Goal: Transaction & Acquisition: Purchase product/service

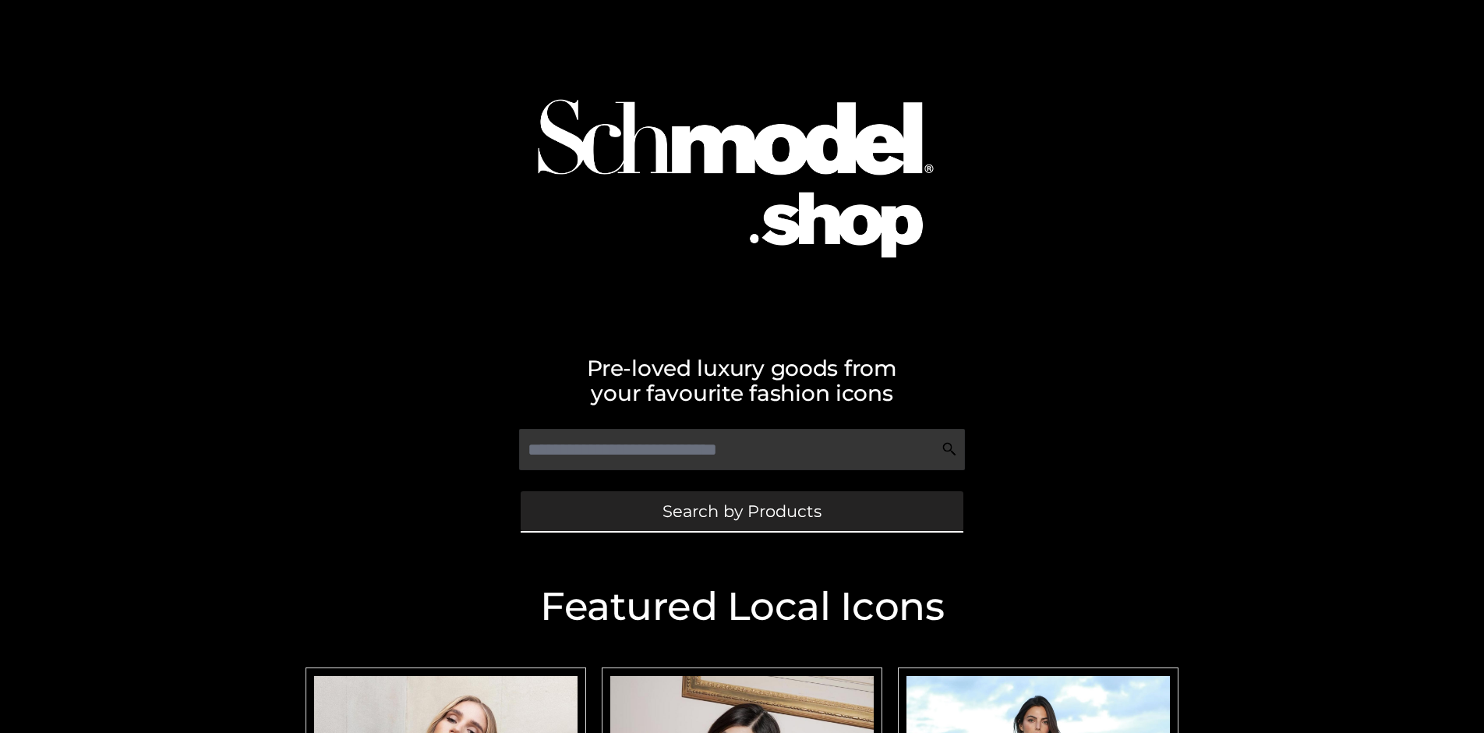
click at [741, 511] on span "Search by Products" at bounding box center [742, 511] width 159 height 16
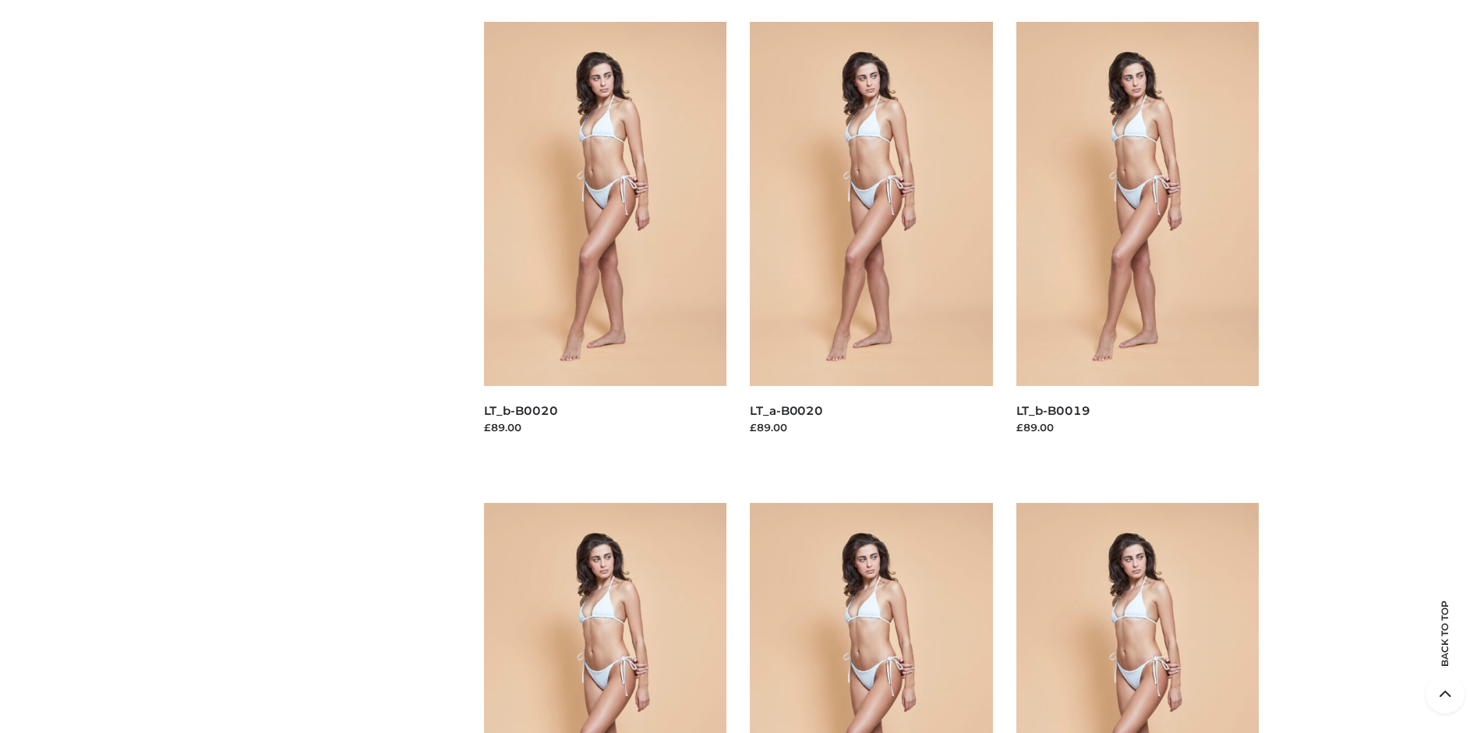
scroll to position [5232, 0]
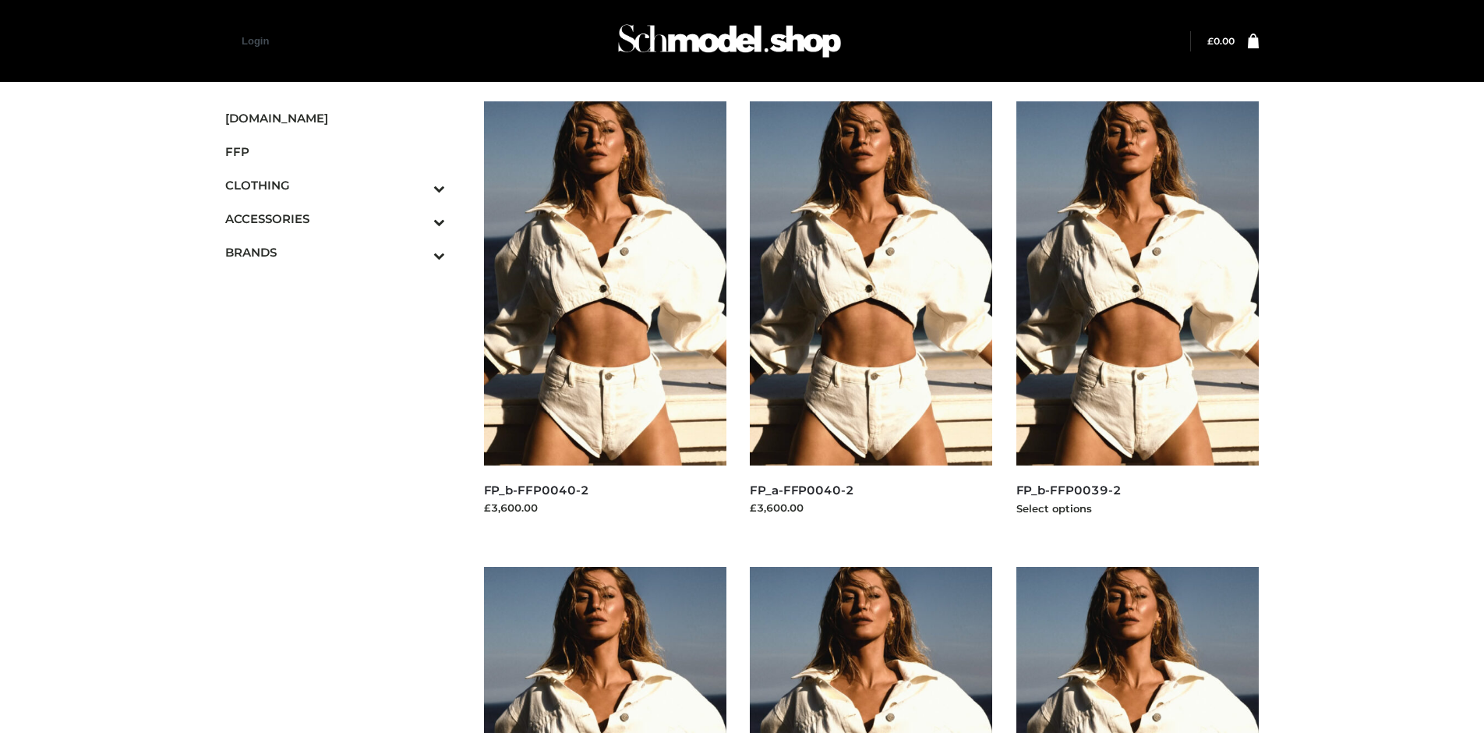
click at [1137, 318] on img at bounding box center [1137, 283] width 243 height 364
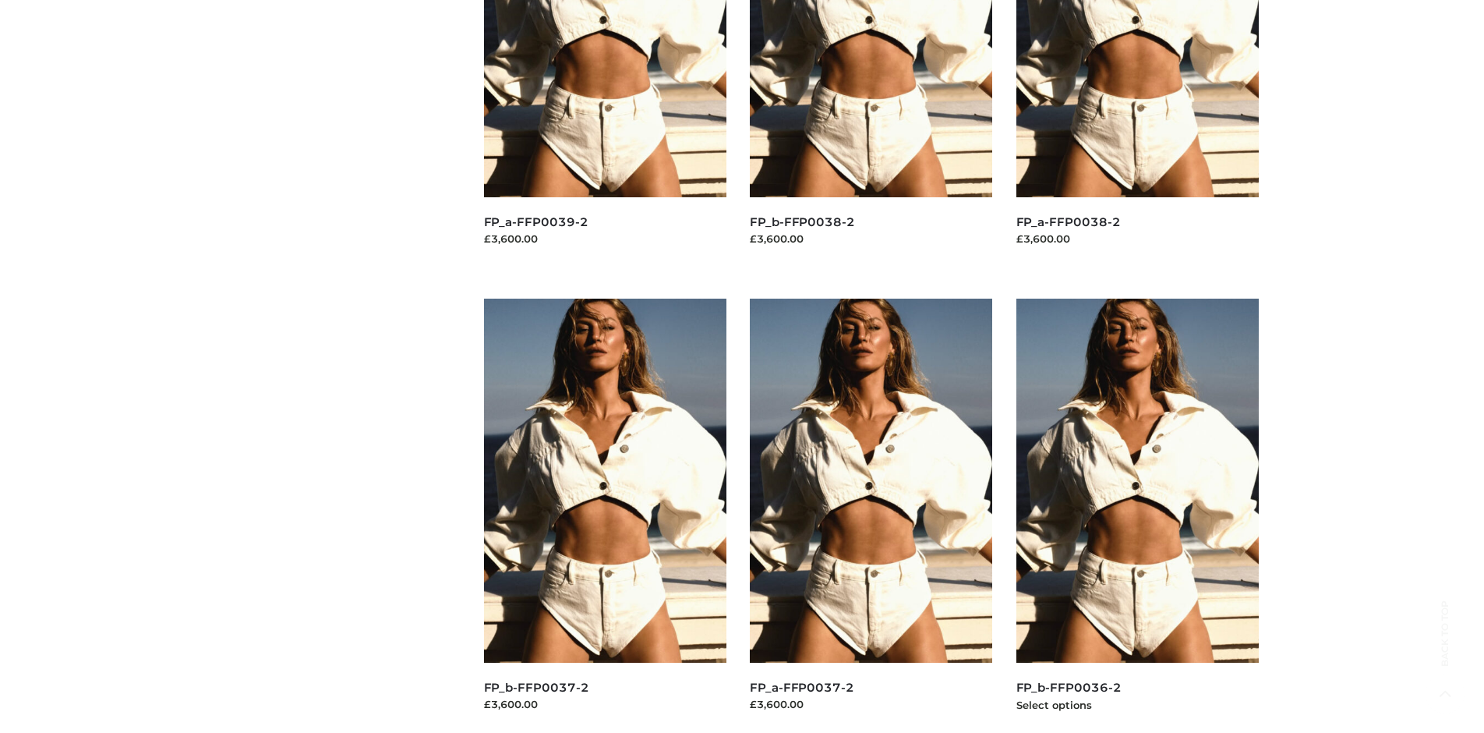
click at [1137, 515] on img at bounding box center [1137, 481] width 243 height 364
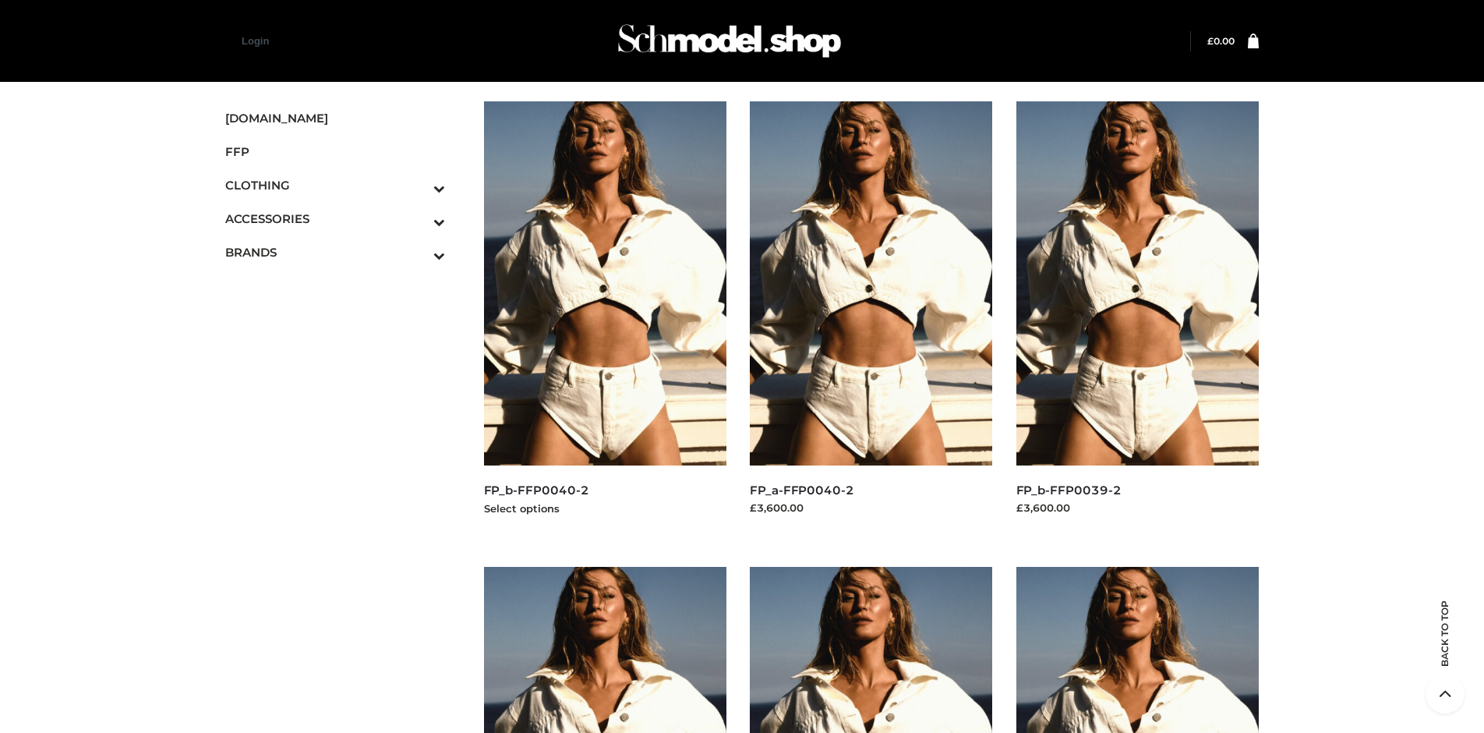
click at [605, 318] on img at bounding box center [605, 283] width 243 height 364
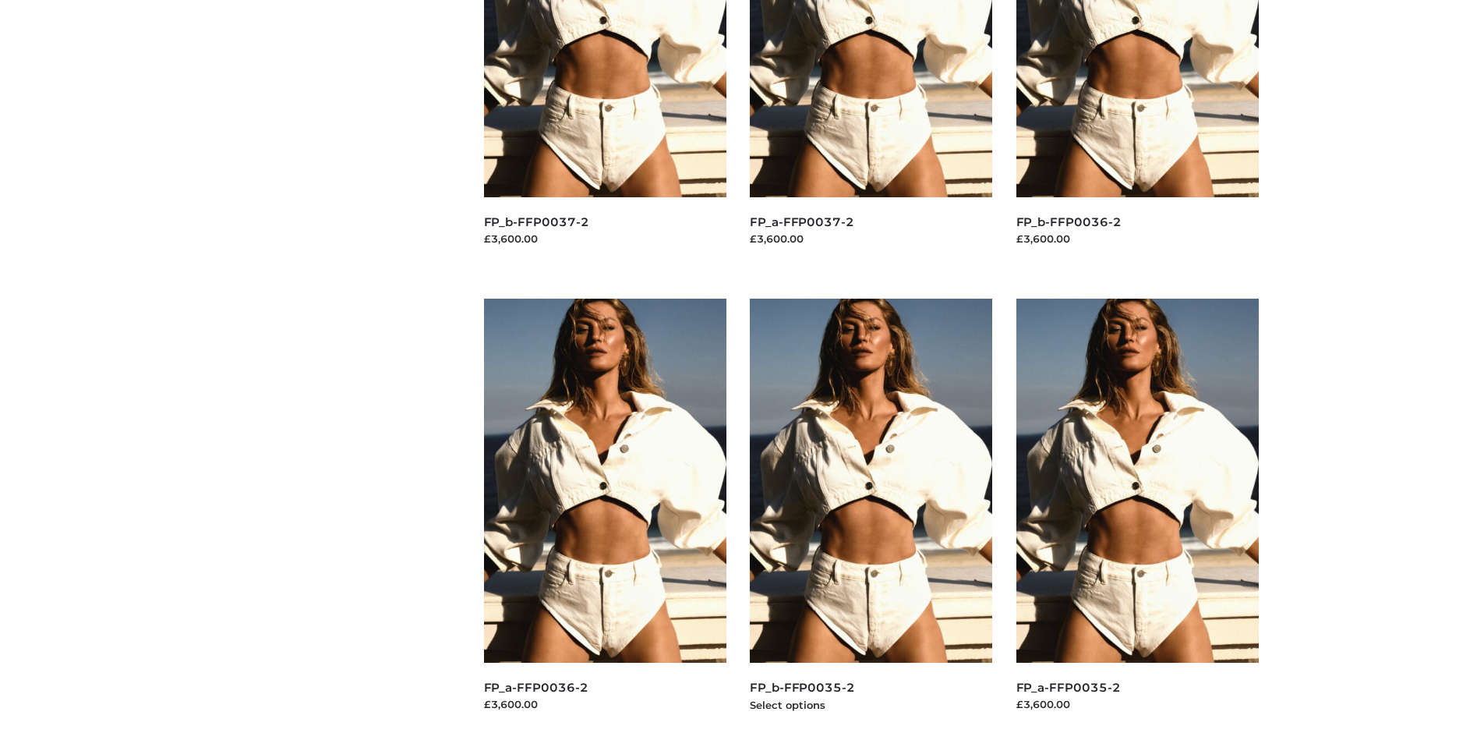
click at [871, 515] on img at bounding box center [871, 481] width 243 height 364
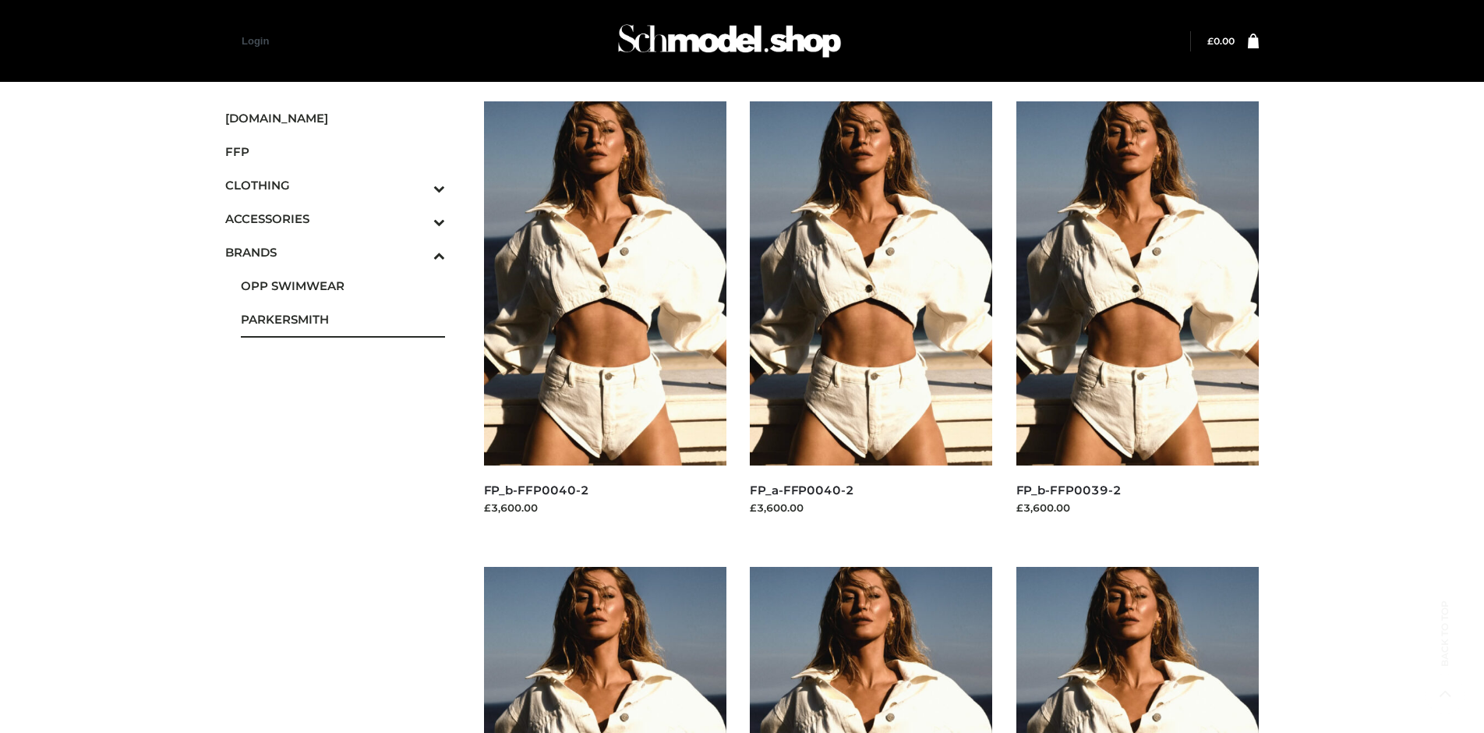
click at [342, 319] on span "PARKERSMITH" at bounding box center [343, 319] width 204 height 18
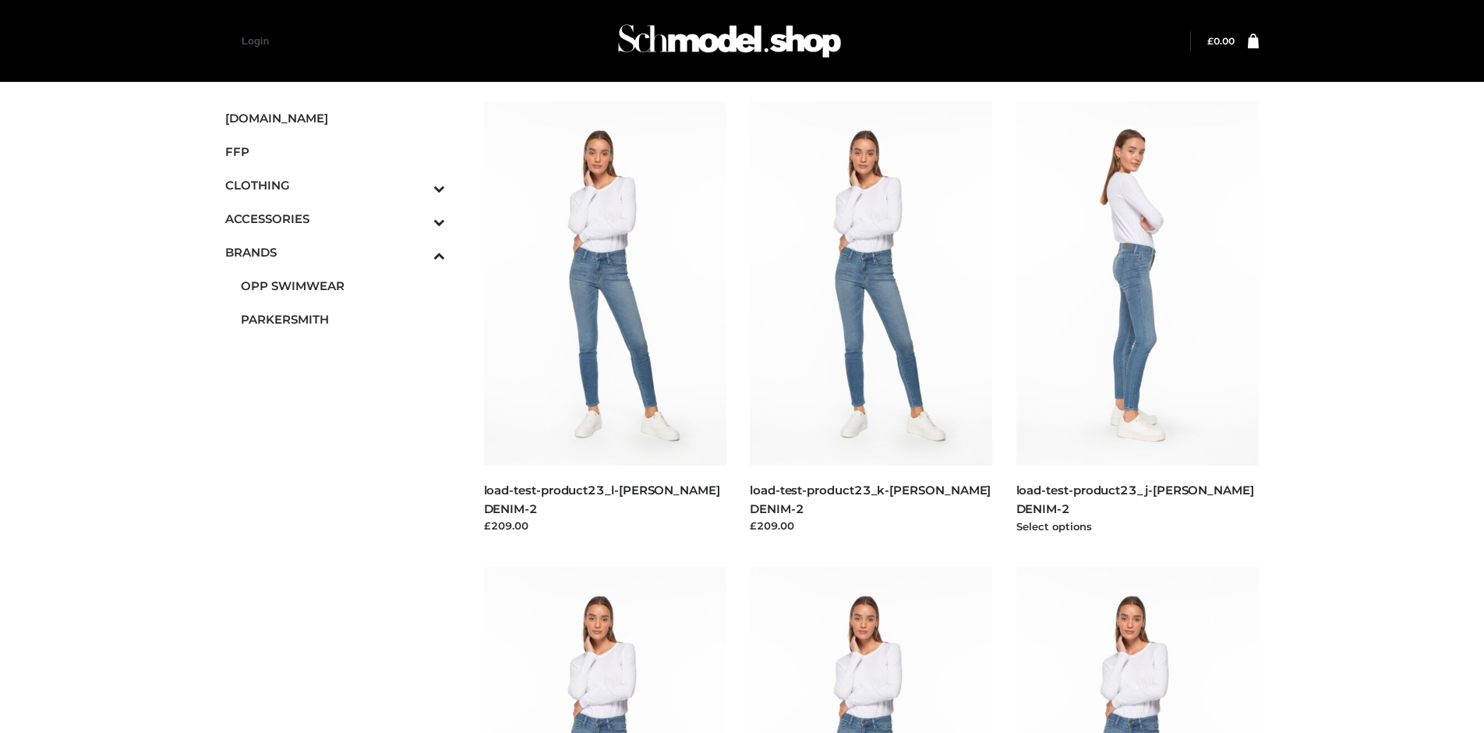
click at [1137, 318] on img at bounding box center [1137, 283] width 243 height 364
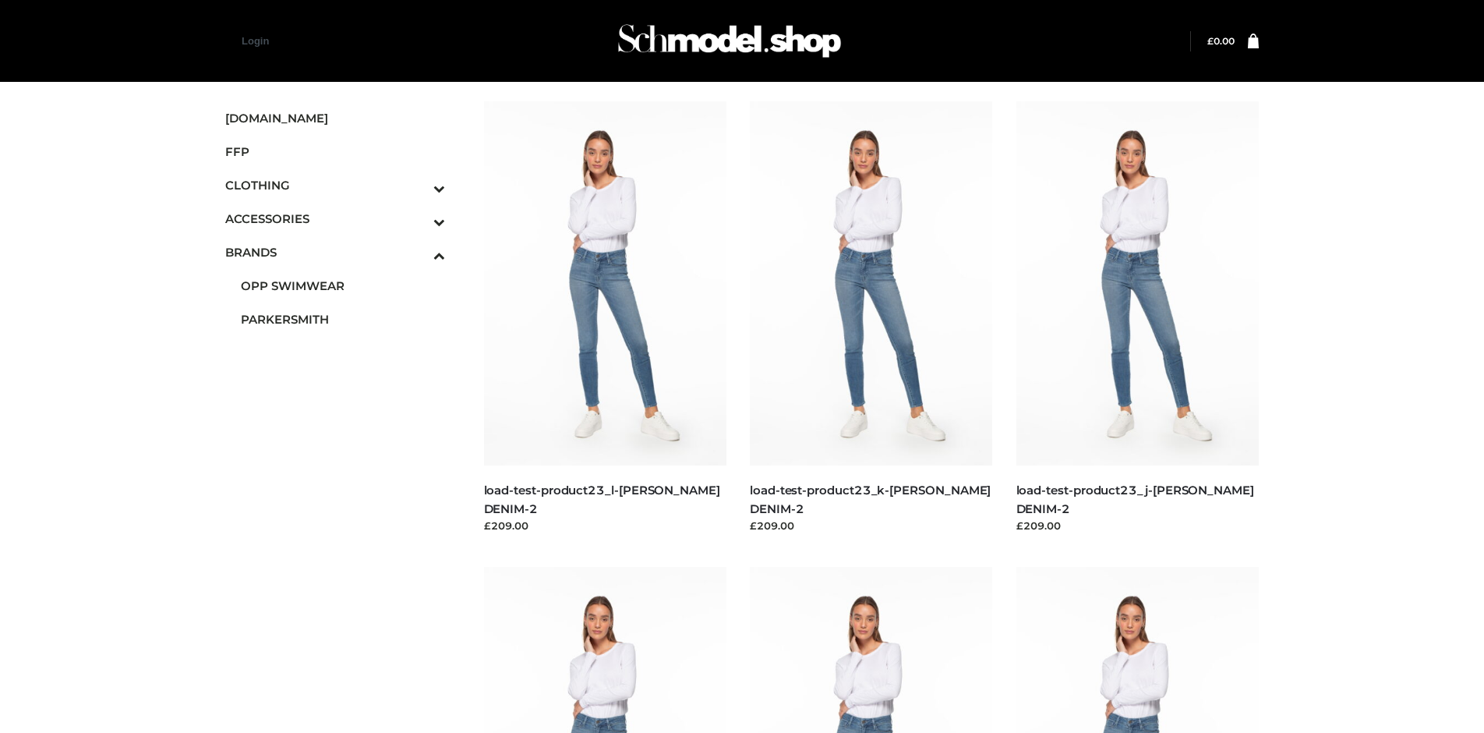
scroll to position [1200, 0]
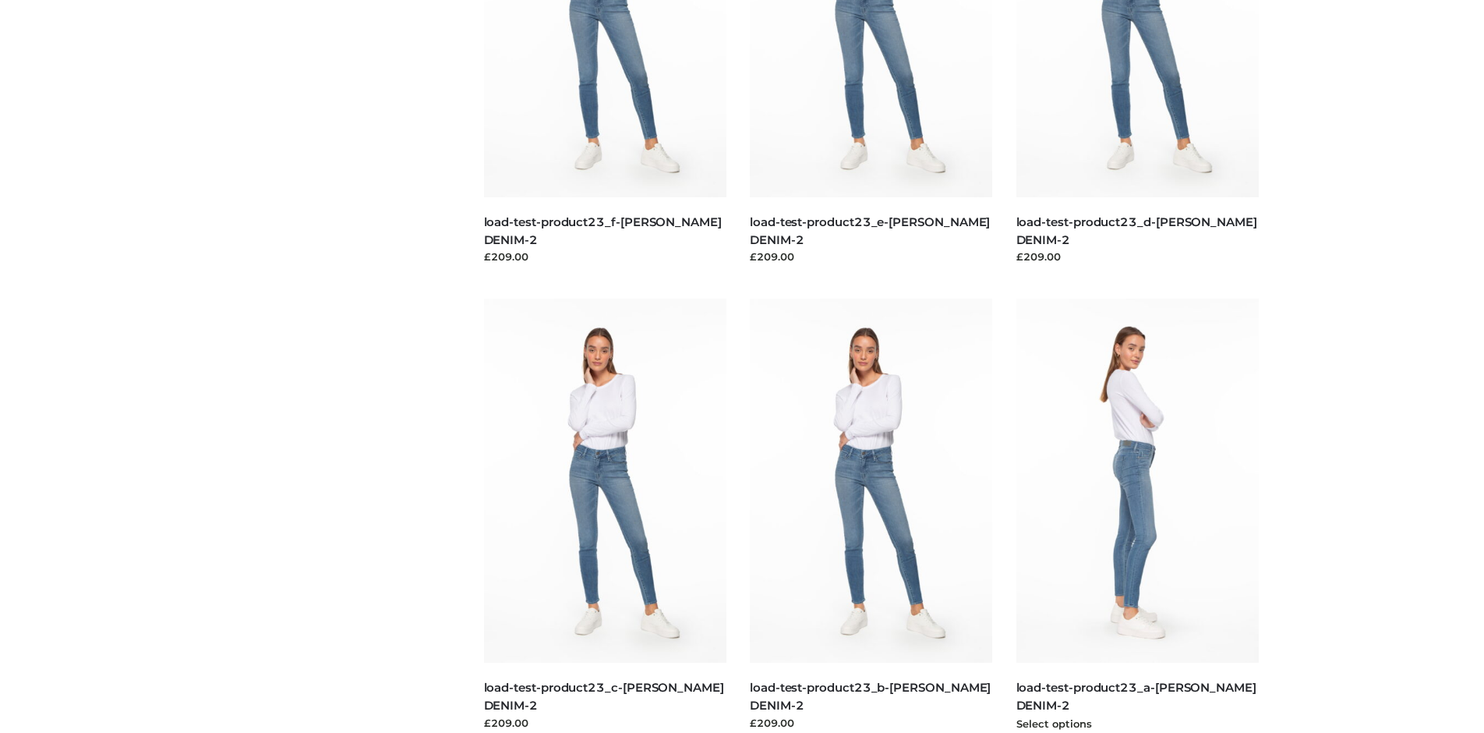
click at [1137, 515] on img at bounding box center [1137, 481] width 243 height 364
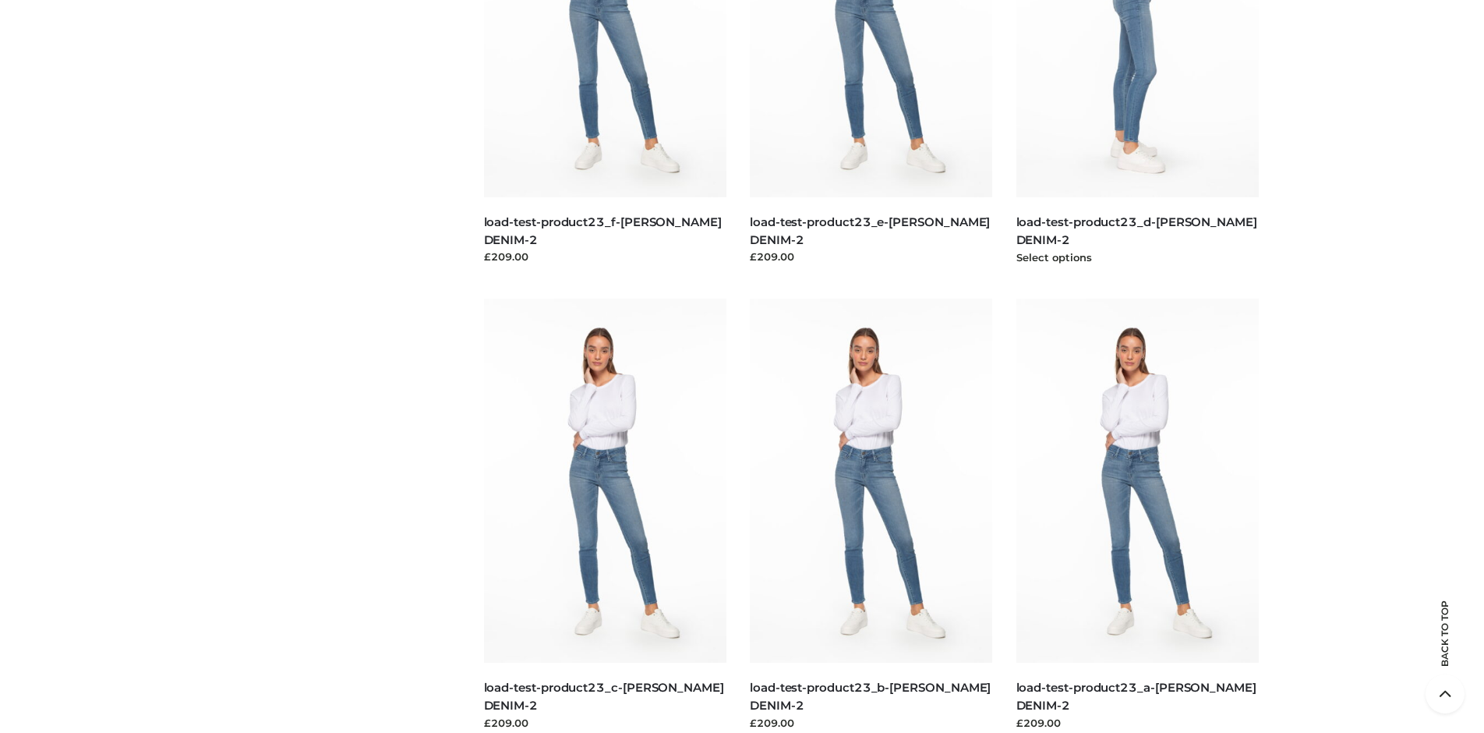
scroll to position [734, 0]
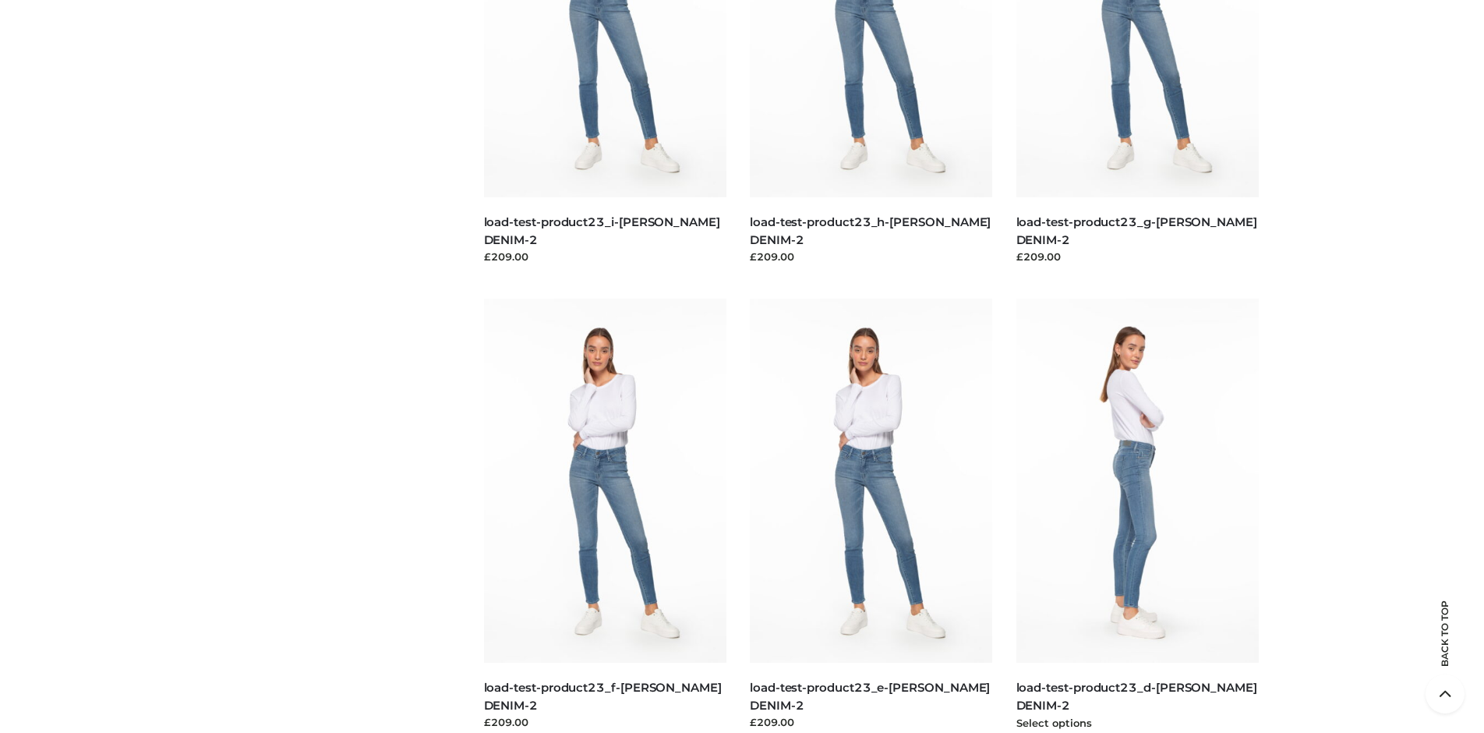
click at [1137, 515] on img at bounding box center [1137, 481] width 243 height 364
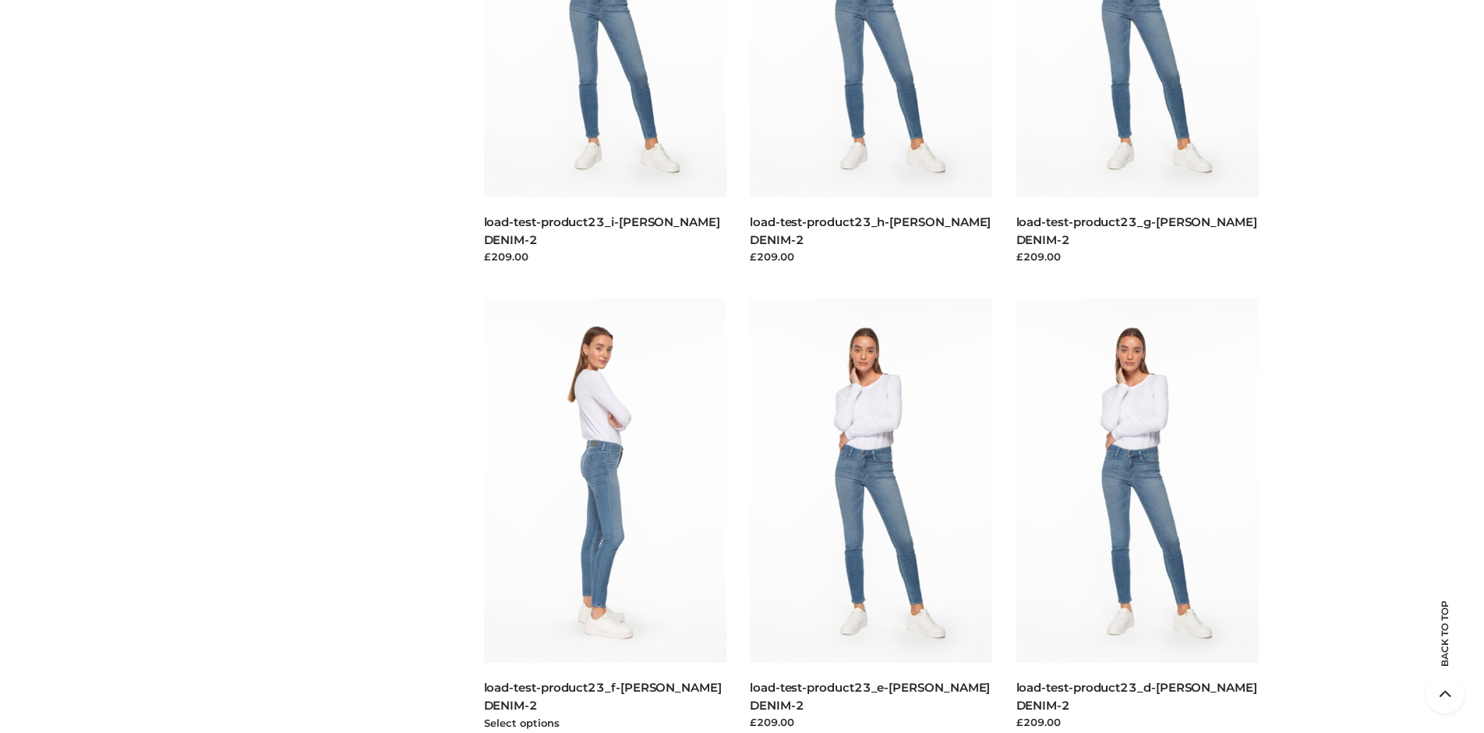
scroll to position [0, 0]
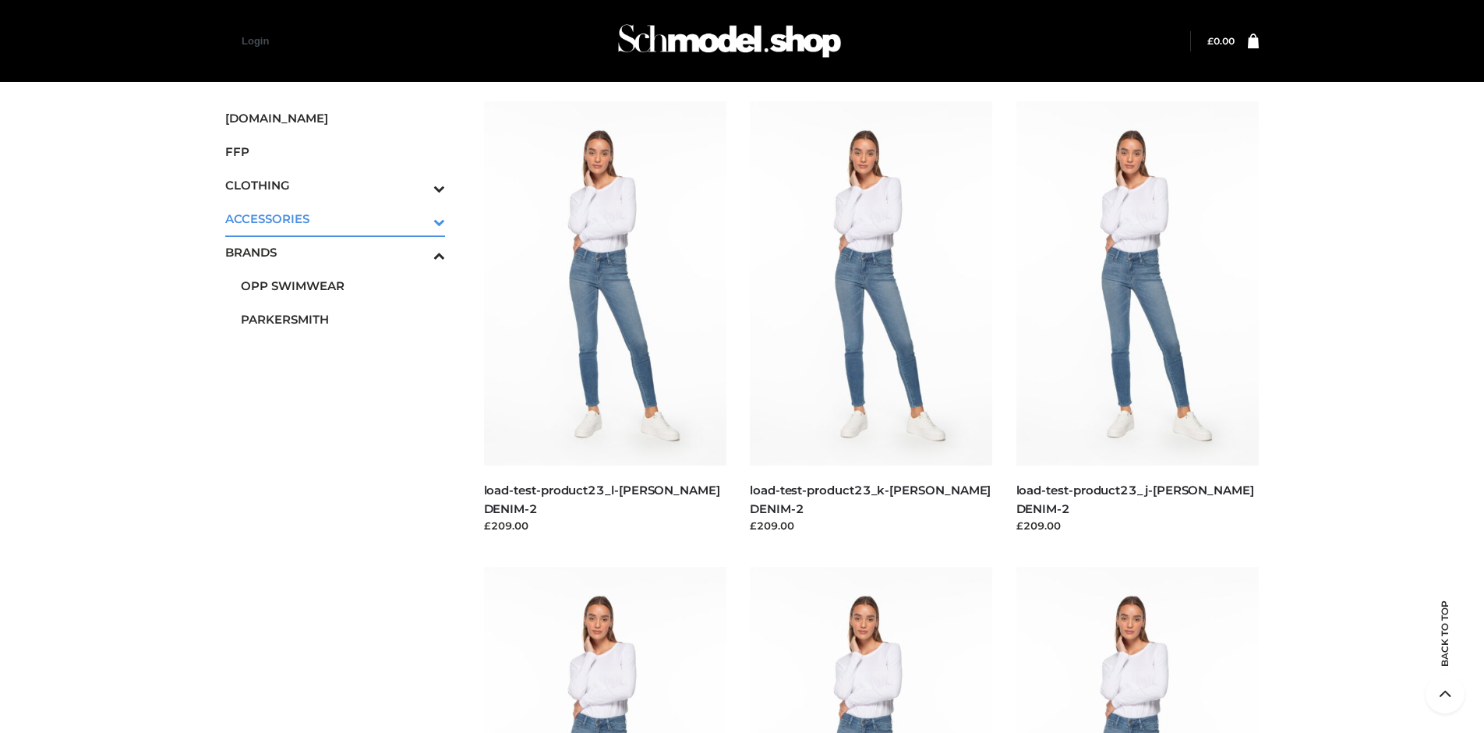
click at [417, 218] on icon "Toggle Submenu" at bounding box center [357, 222] width 175 height 18
click at [342, 285] on span "JEWELRY" at bounding box center [343, 286] width 204 height 18
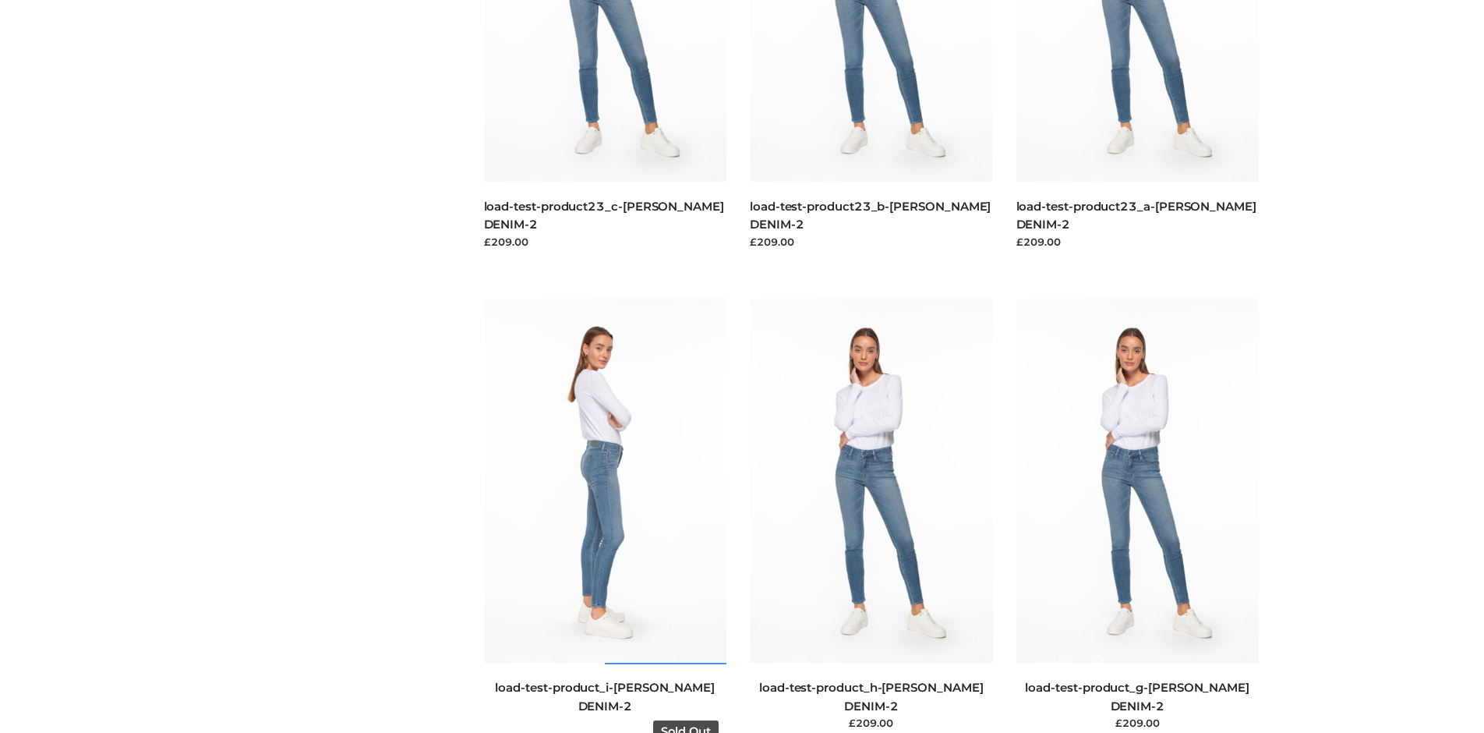
click at [605, 515] on img at bounding box center [605, 481] width 243 height 364
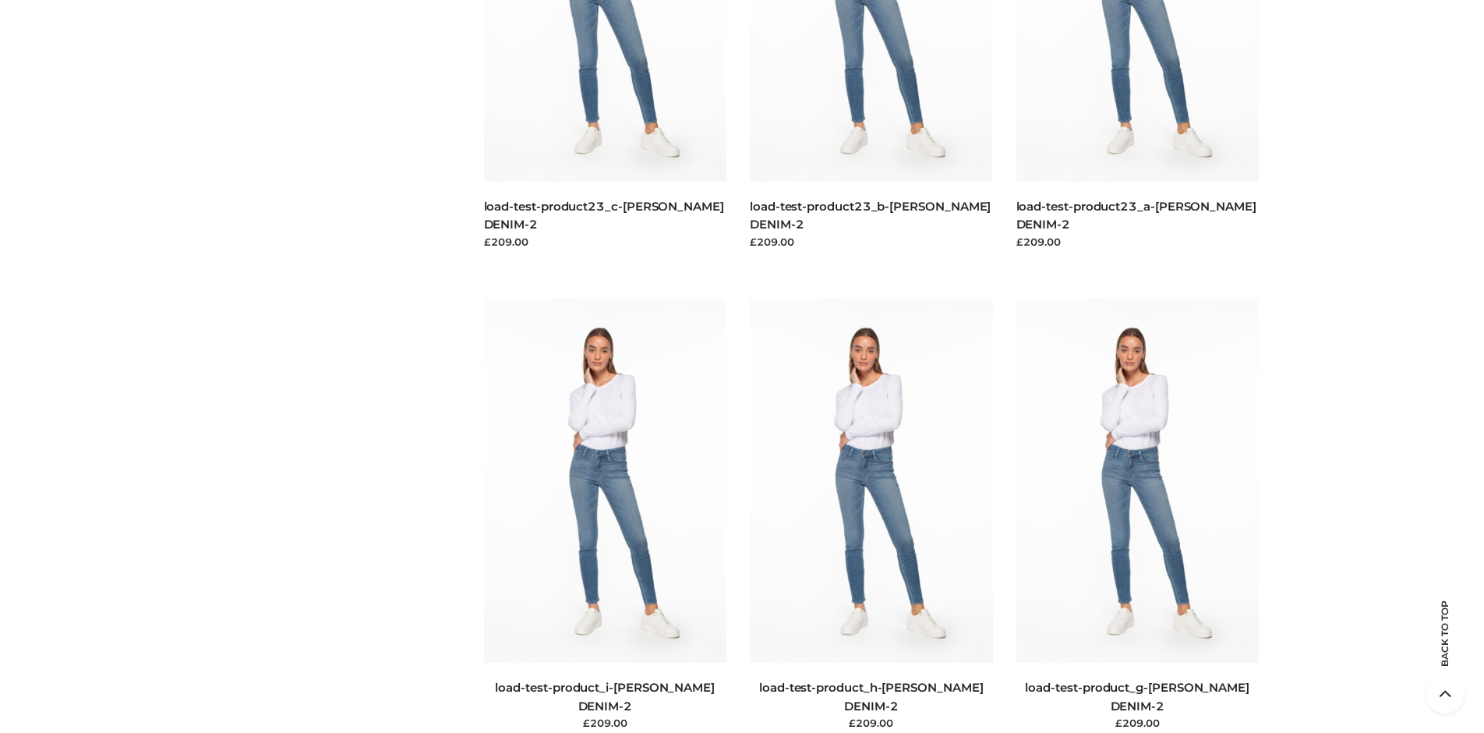
scroll to position [734, 0]
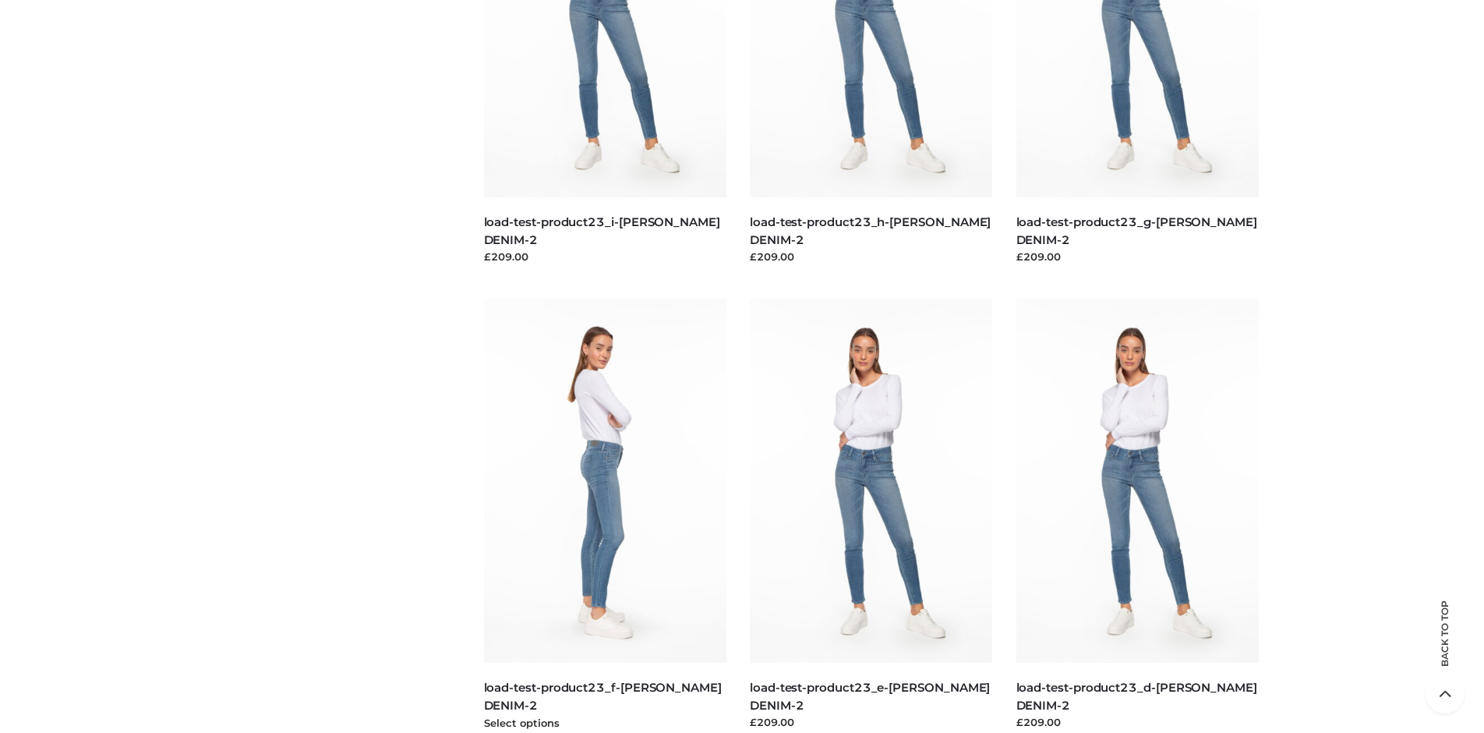
click at [605, 515] on img at bounding box center [605, 481] width 243 height 364
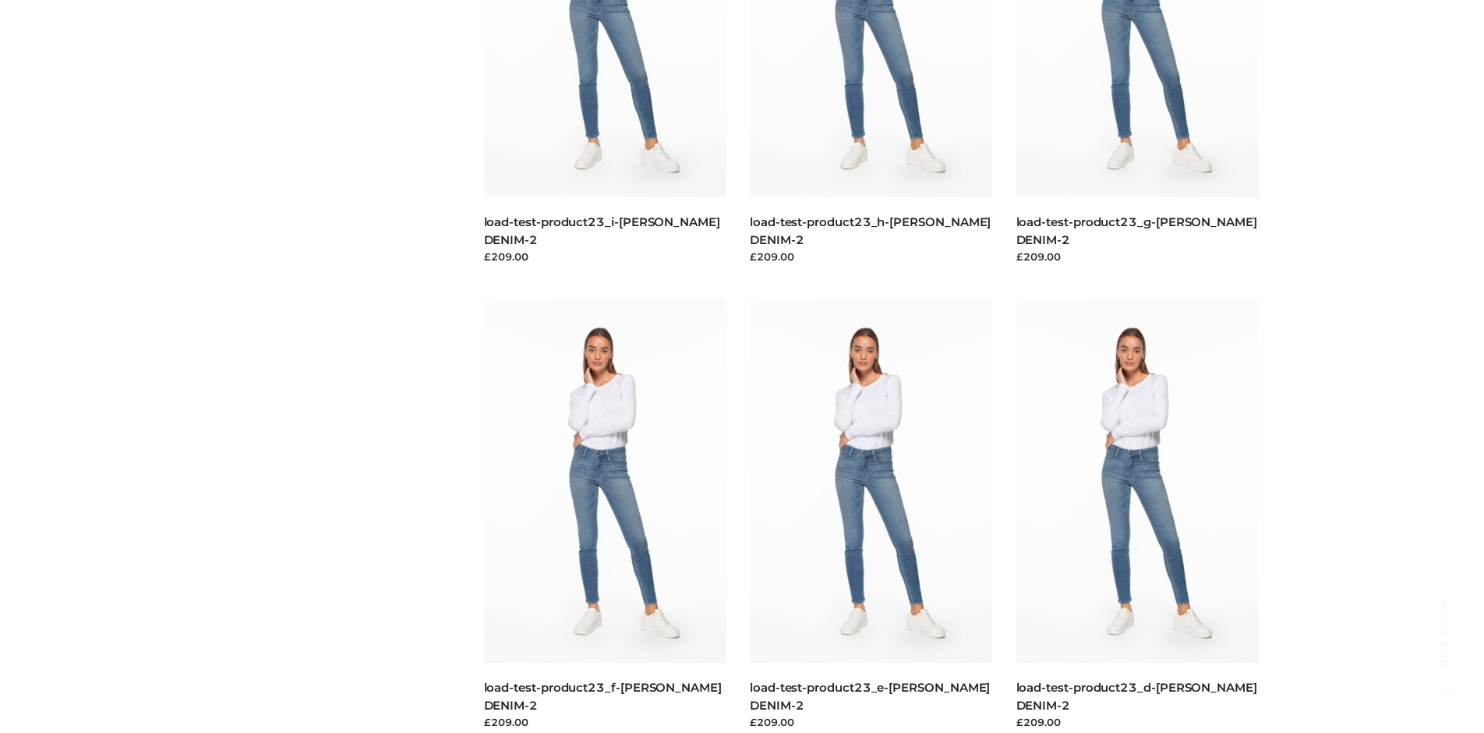
scroll to position [0, 0]
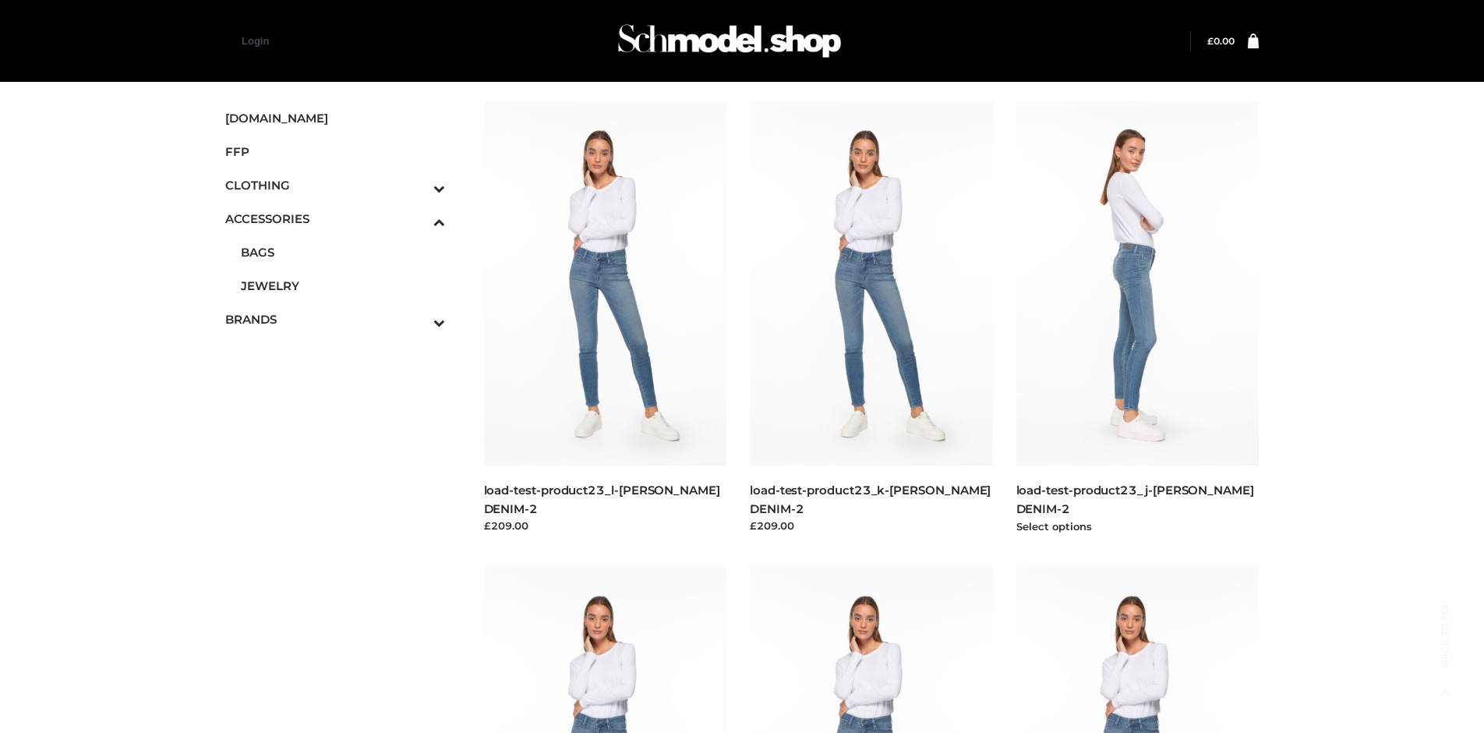
click at [1137, 318] on img at bounding box center [1137, 283] width 243 height 364
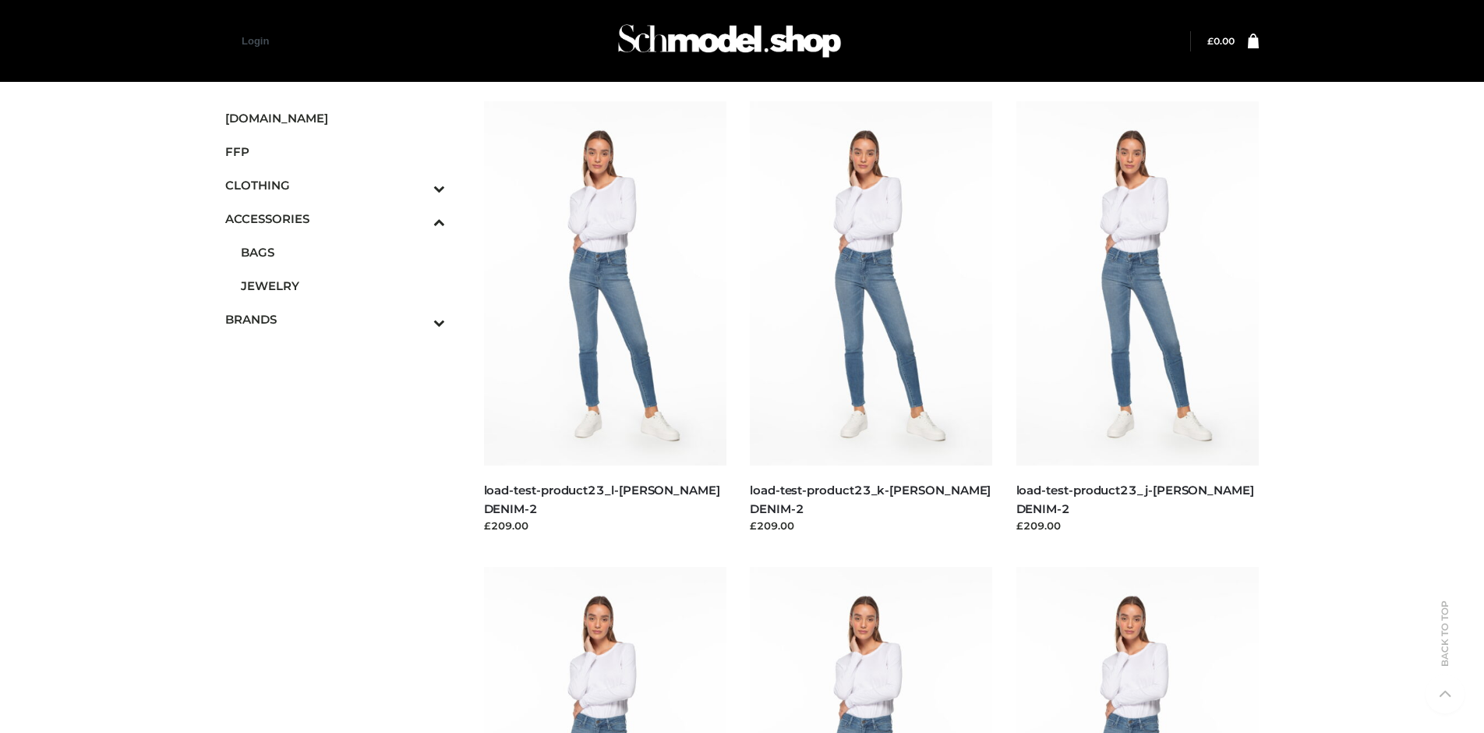
scroll to position [1200, 0]
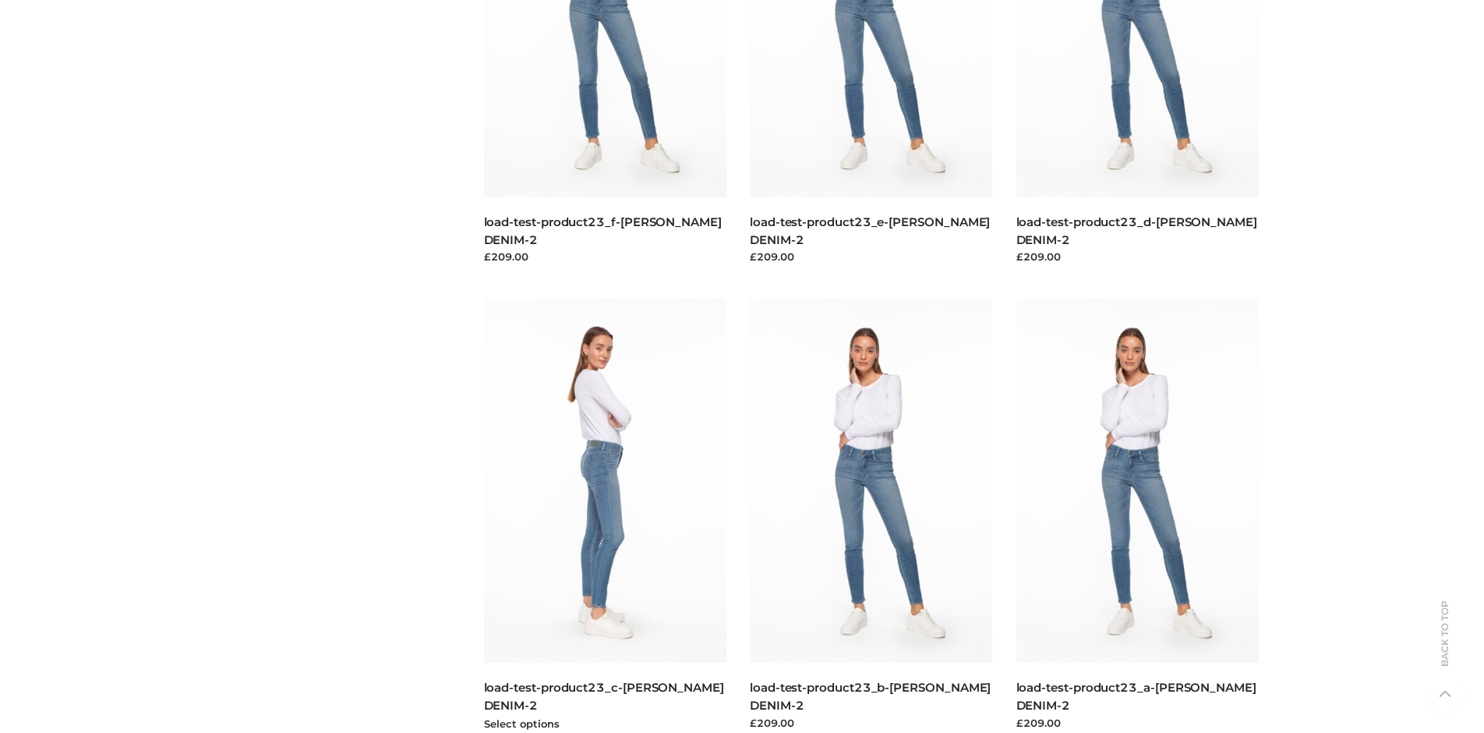
click at [605, 515] on img at bounding box center [605, 481] width 243 height 364
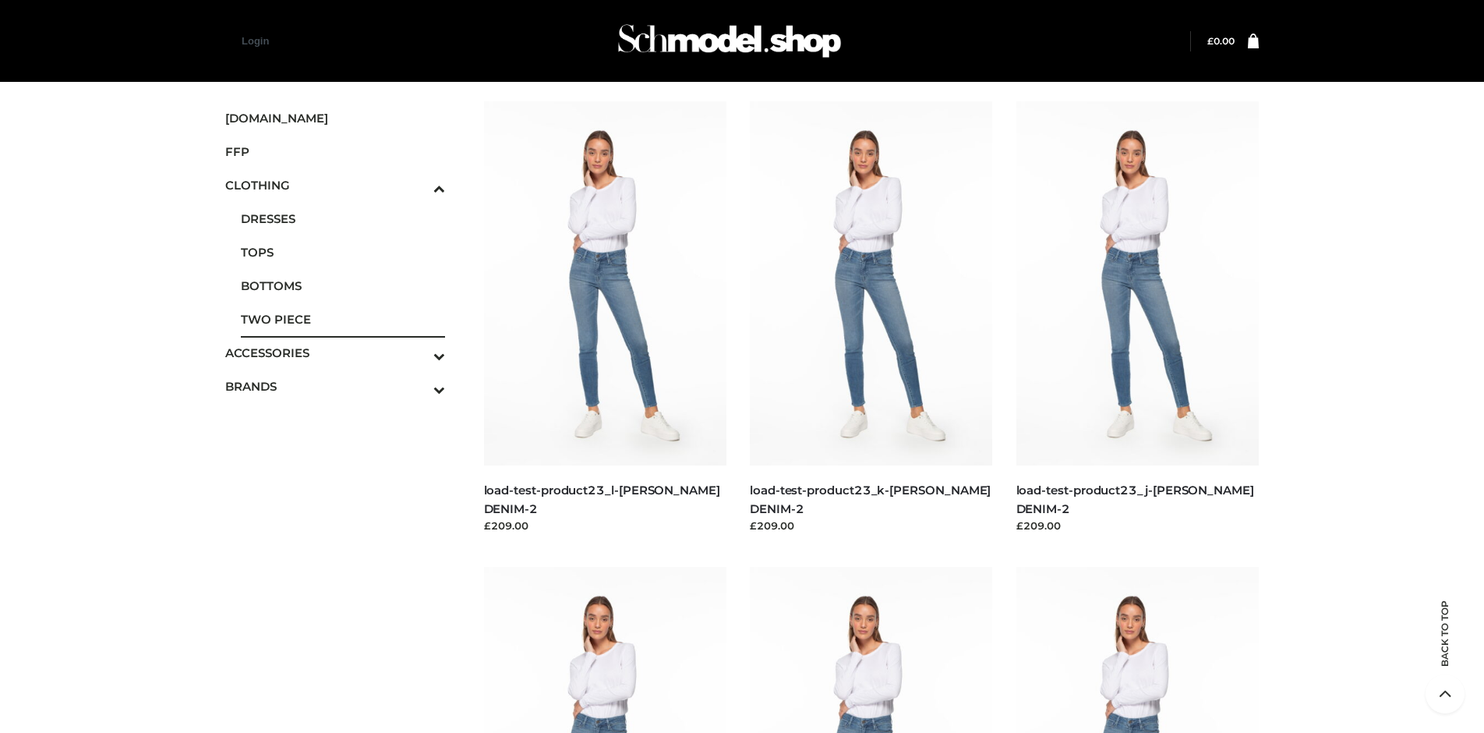
click at [342, 319] on span "TWO PIECE" at bounding box center [343, 319] width 204 height 18
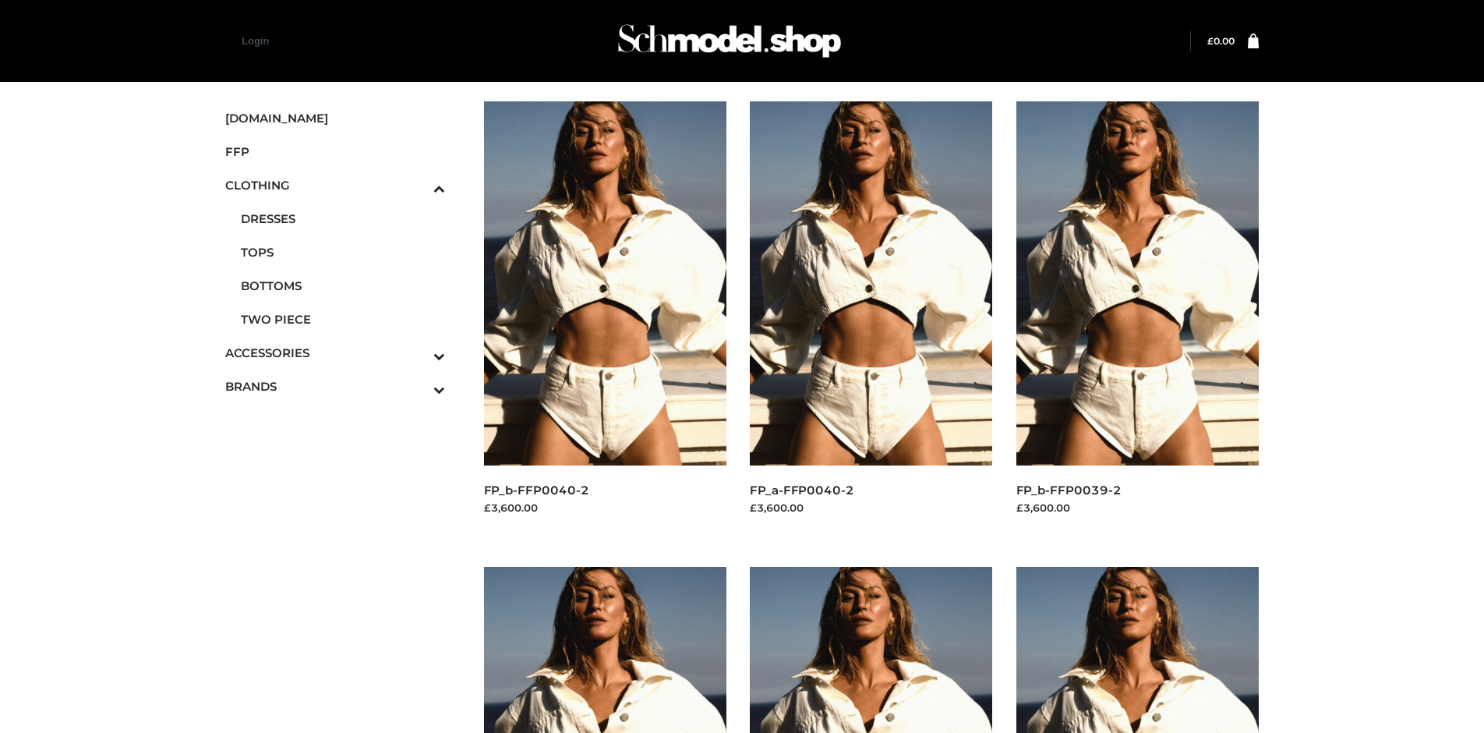
scroll to position [734, 0]
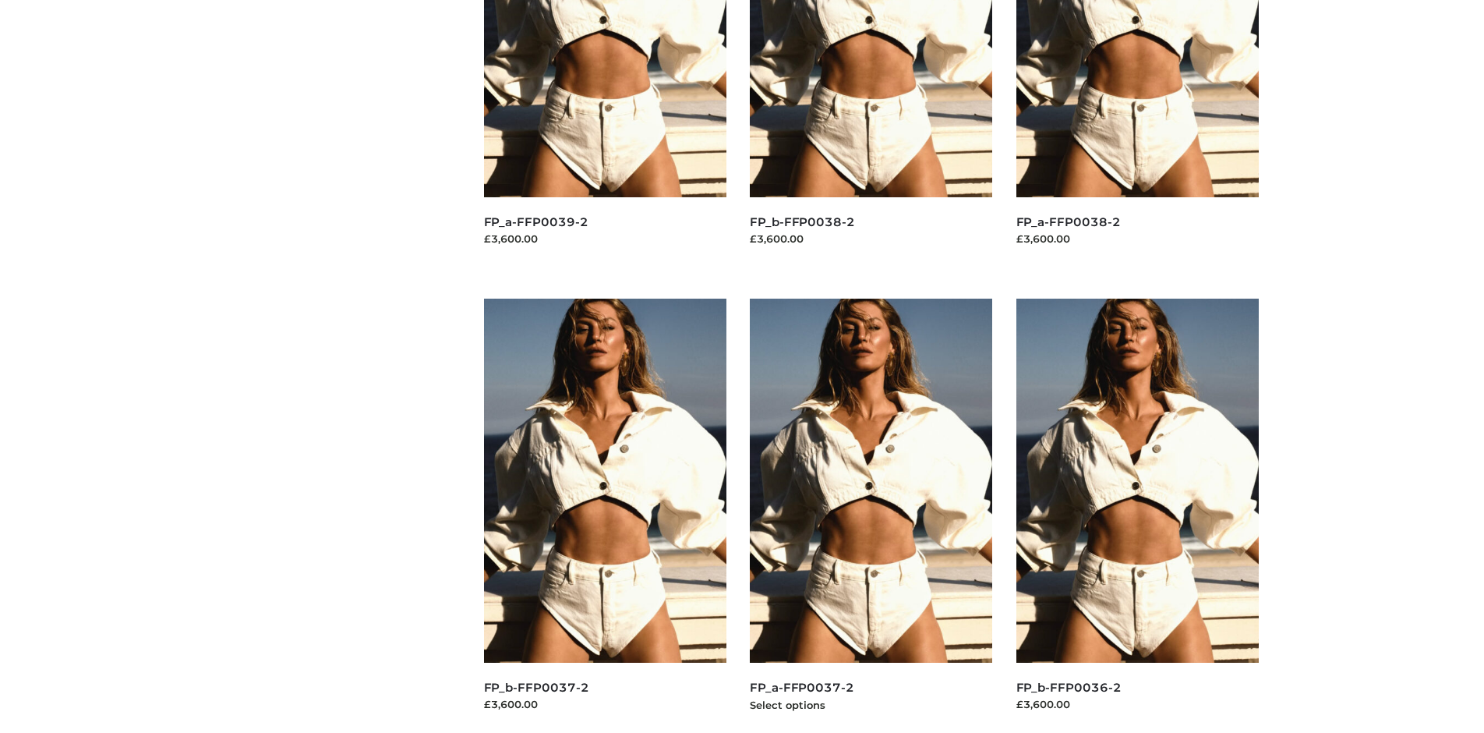
click at [871, 515] on img at bounding box center [871, 481] width 243 height 364
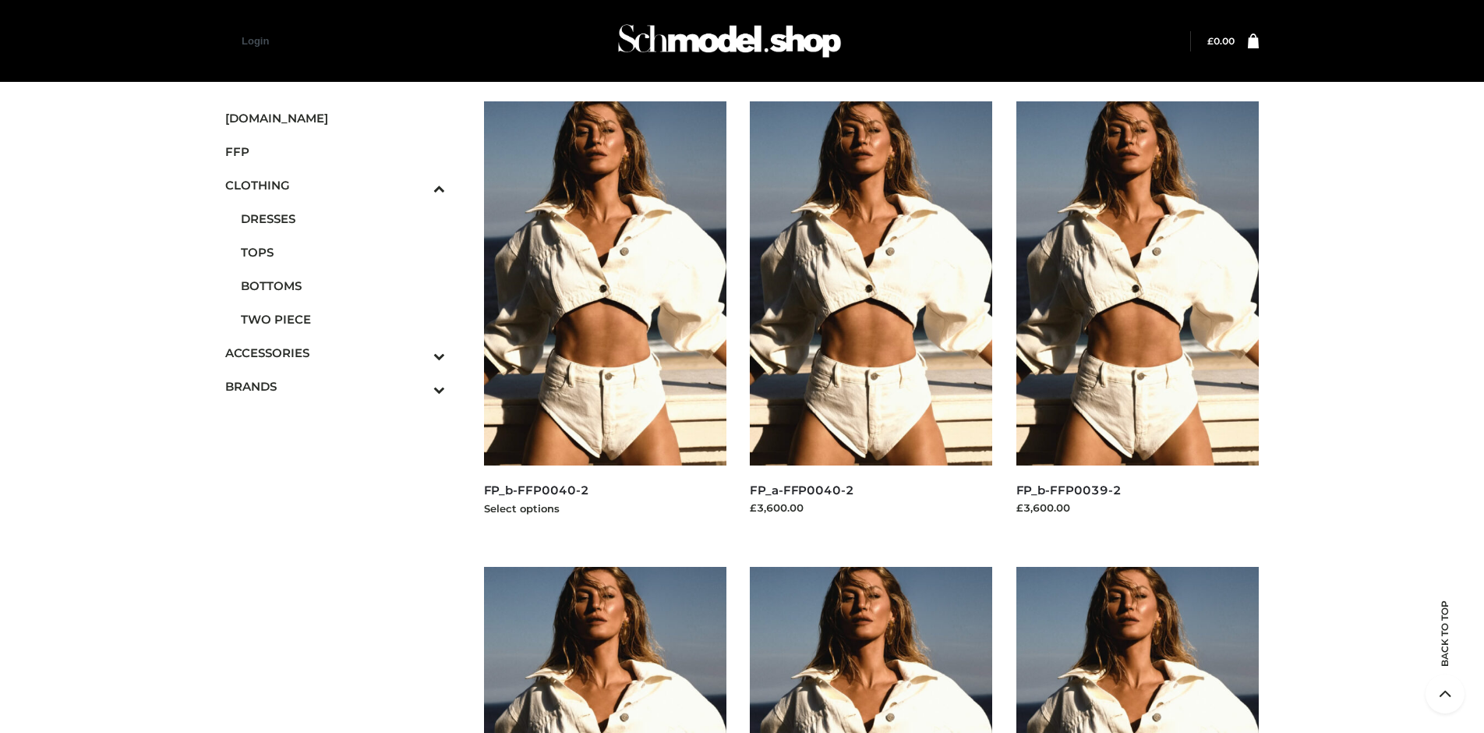
click at [605, 318] on img at bounding box center [605, 283] width 243 height 364
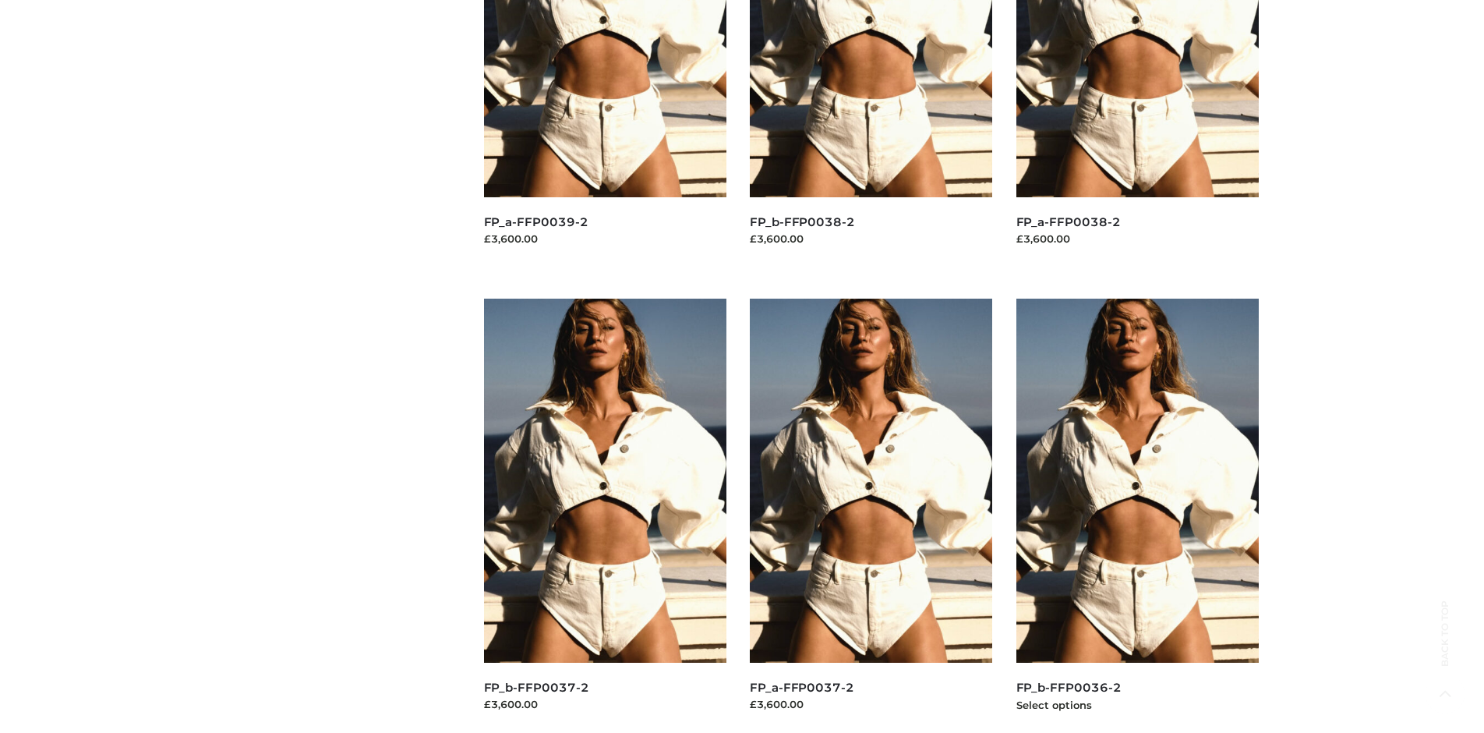
click at [1137, 515] on img at bounding box center [1137, 481] width 243 height 364
